Goal: Task Accomplishment & Management: Manage account settings

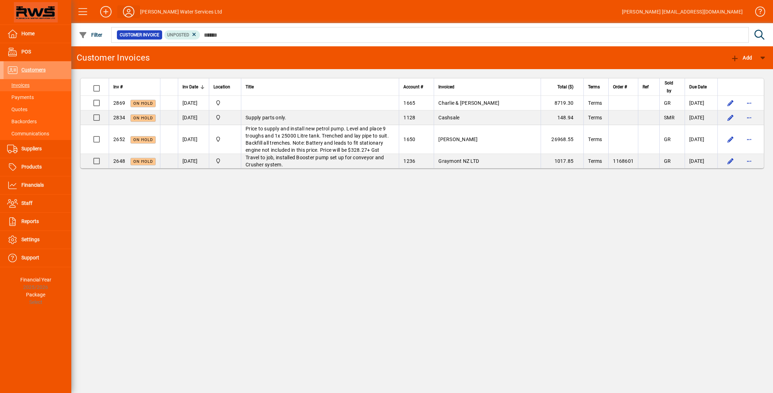
click at [132, 12] on icon at bounding box center [129, 11] width 14 height 11
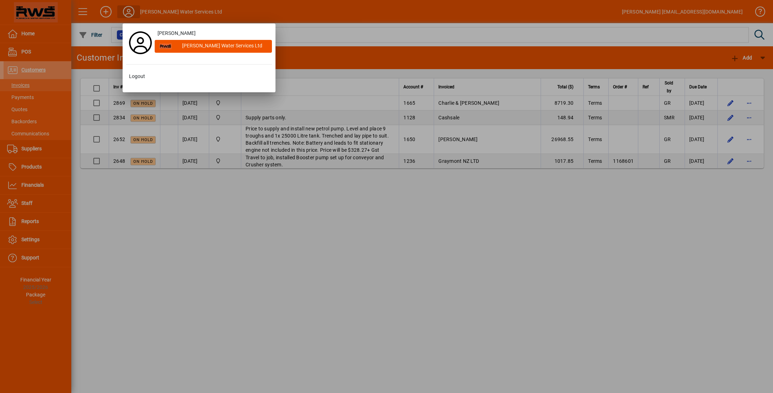
click at [132, 12] on div at bounding box center [386, 196] width 773 height 393
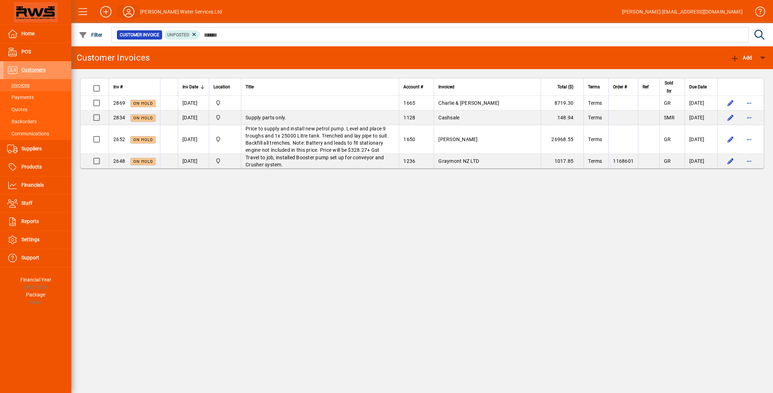
click at [129, 15] on icon at bounding box center [129, 11] width 14 height 11
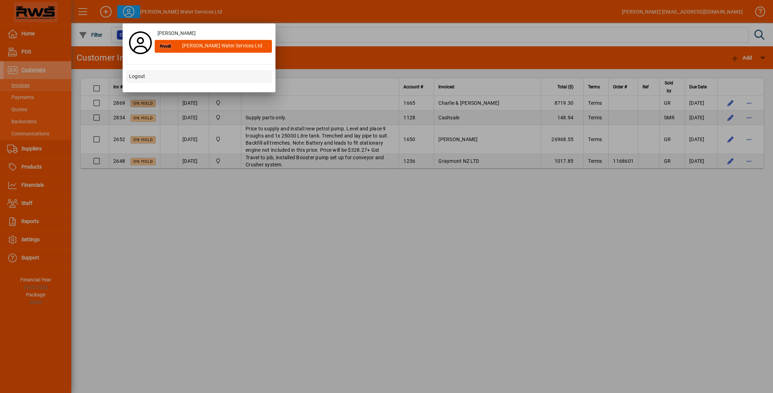
click at [134, 75] on span "Logout" at bounding box center [137, 76] width 16 height 7
